Goal: Task Accomplishment & Management: Use online tool/utility

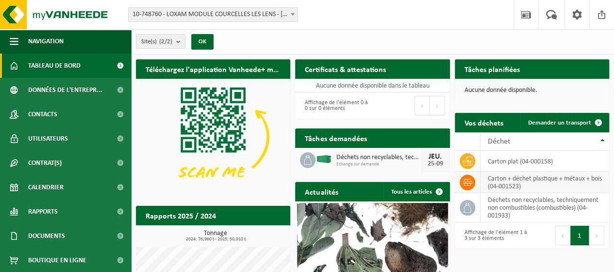
click at [508, 180] on td "carton + déchet plastique + métaux + bois (04-001523)" at bounding box center [545, 181] width 129 height 21
click at [469, 179] on icon at bounding box center [468, 182] width 10 height 10
click at [556, 123] on span "Demander un transport" at bounding box center [559, 122] width 63 height 6
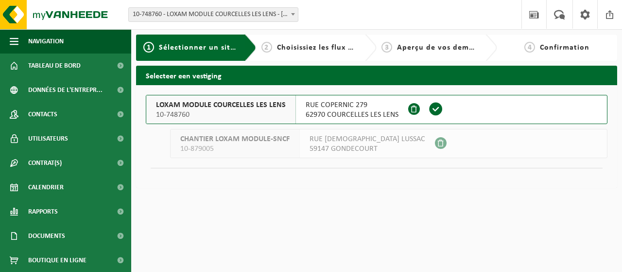
click at [431, 107] on span at bounding box center [435, 109] width 15 height 15
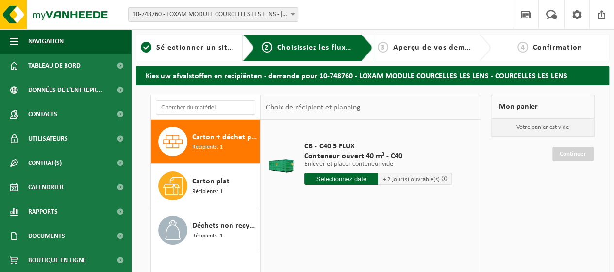
click at [181, 139] on icon at bounding box center [172, 141] width 19 height 19
click at [358, 180] on input "text" at bounding box center [342, 178] width 74 height 12
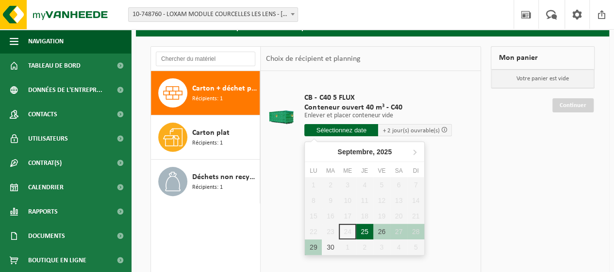
click at [362, 230] on div "25" at bounding box center [365, 231] width 17 height 16
type input "à partir de 2025-09-25"
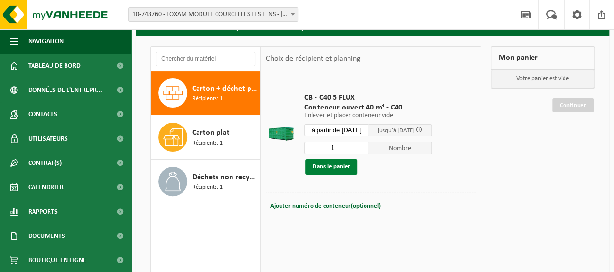
click at [336, 170] on button "Dans le panier" at bounding box center [332, 167] width 52 height 16
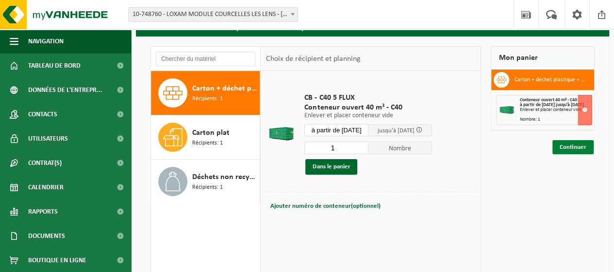
click at [578, 150] on link "Continuer" at bounding box center [573, 147] width 41 height 14
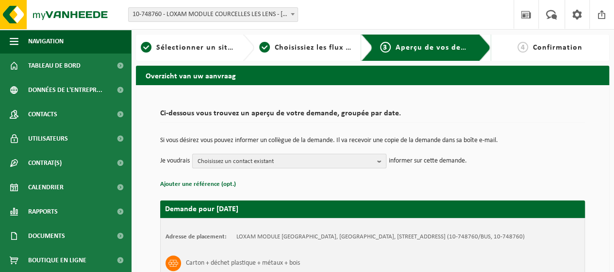
click at [382, 161] on b "button" at bounding box center [381, 161] width 9 height 14
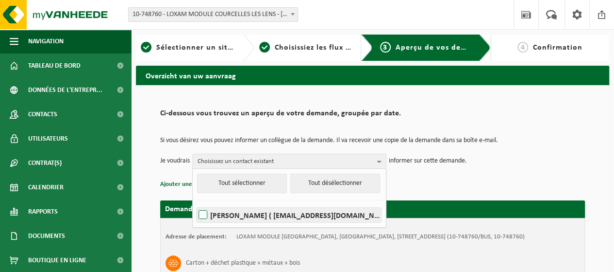
click at [207, 211] on label "ALEXIA ORZECHOWSKI ( alexia.orze@loxam-module.com )" at bounding box center [289, 214] width 185 height 15
click at [195, 203] on input "ALEXIA ORZECHOWSKI ( alexia.orze@loxam-module.com )" at bounding box center [195, 202] width 0 height 0
checkbox input "true"
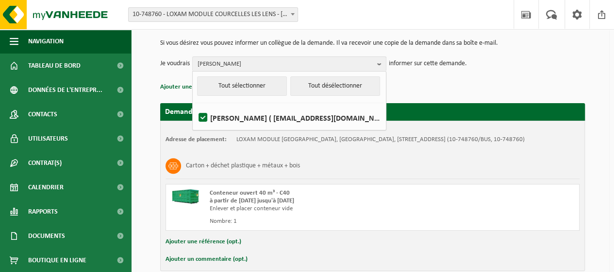
scroll to position [144, 0]
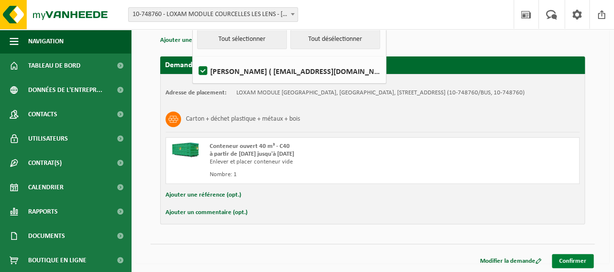
click at [574, 258] on link "Confirmer" at bounding box center [573, 261] width 42 height 14
